Goal: Task Accomplishment & Management: Use online tool/utility

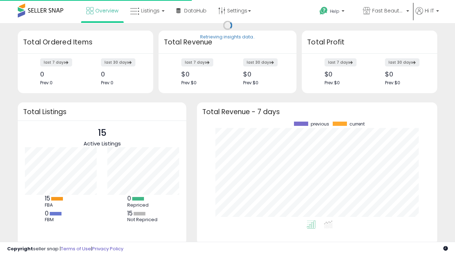
scroll to position [99, 226]
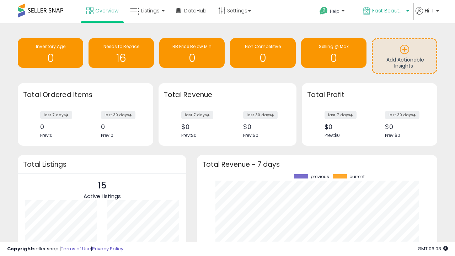
click at [385, 11] on span "Fast Beauty ([GEOGRAPHIC_DATA])" at bounding box center [388, 10] width 32 height 7
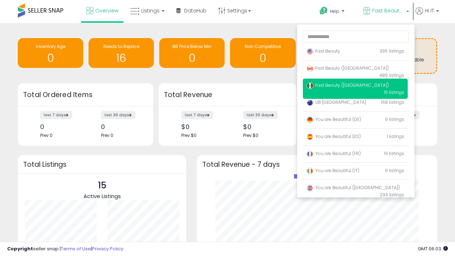
click at [355, 52] on p "Fast Beauty 395 listings" at bounding box center [355, 51] width 105 height 14
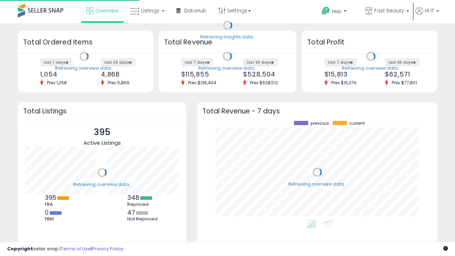
scroll to position [99, 226]
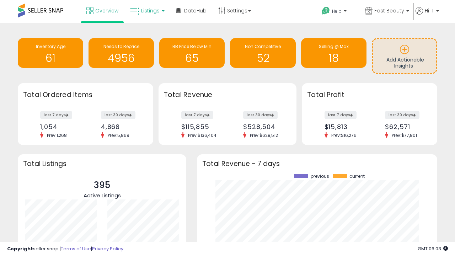
click at [146, 11] on span "Listings" at bounding box center [150, 10] width 18 height 7
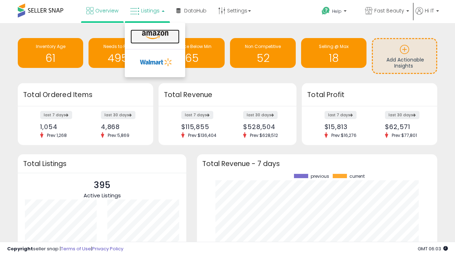
click at [154, 35] on icon at bounding box center [155, 35] width 31 height 9
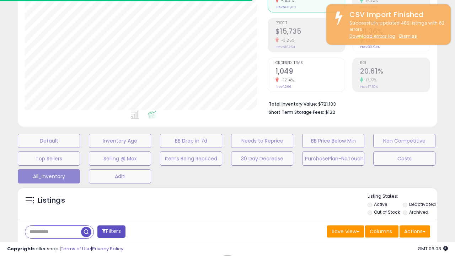
scroll to position [205, 0]
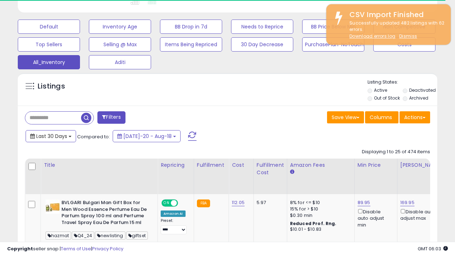
click at [45, 133] on span "Last 30 Days" at bounding box center [51, 136] width 31 height 7
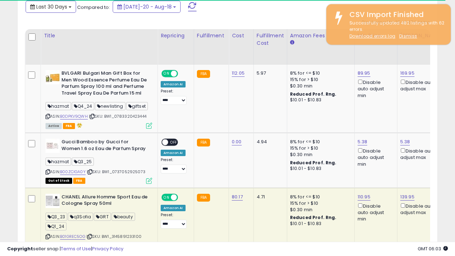
scroll to position [0, 5]
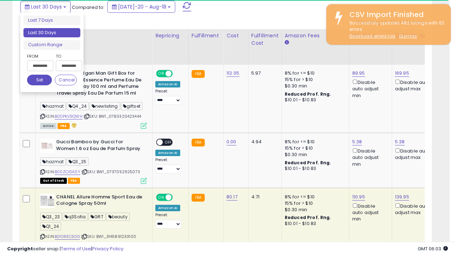
click at [52, 33] on li "Last 30 Days" at bounding box center [51, 33] width 57 height 10
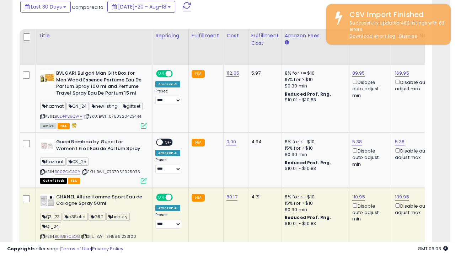
scroll to position [146, 242]
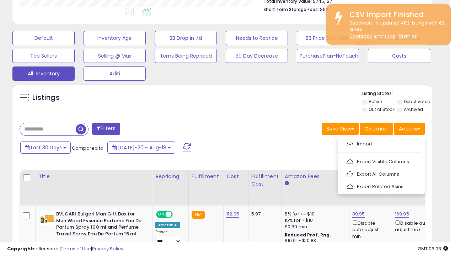
click at [380, 173] on link "Export All Columns" at bounding box center [380, 173] width 78 height 11
